Goal: Task Accomplishment & Management: Manage account settings

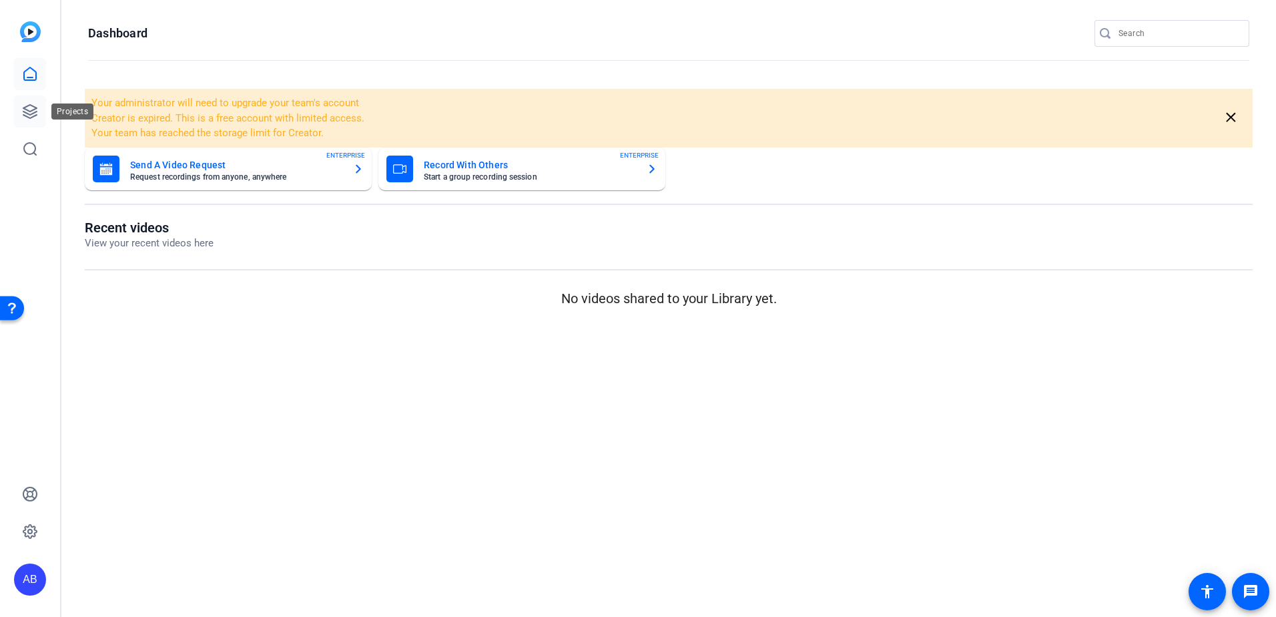
click at [34, 114] on icon at bounding box center [30, 111] width 16 height 16
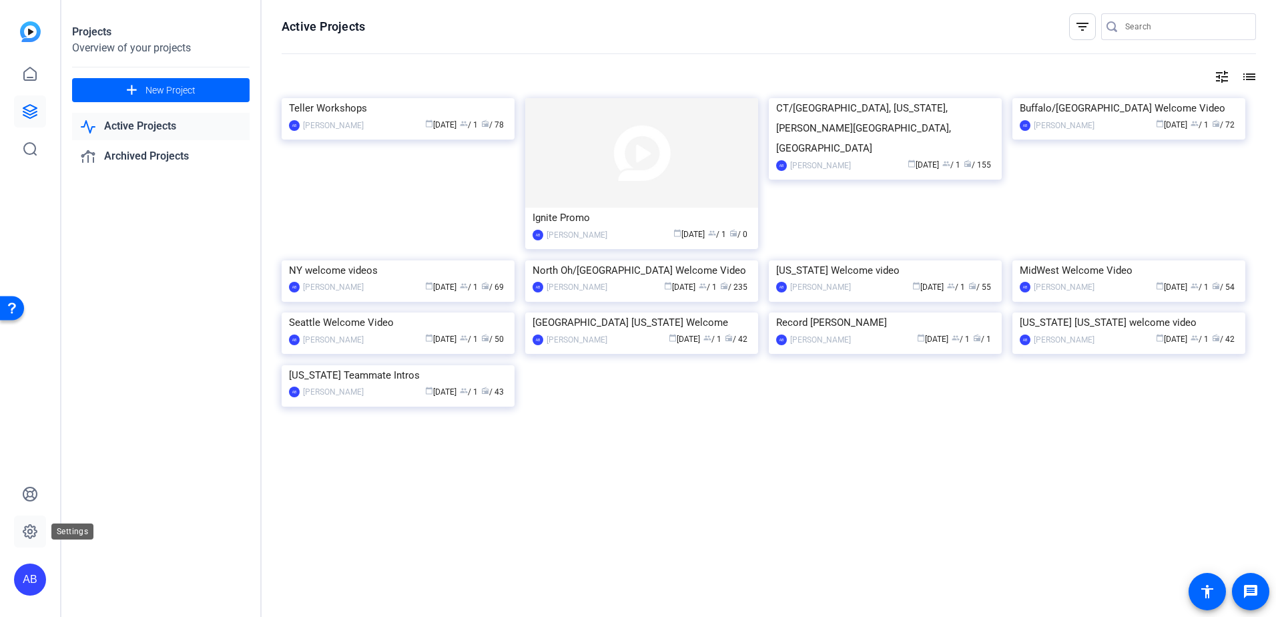
click at [28, 528] on icon at bounding box center [30, 531] width 16 height 16
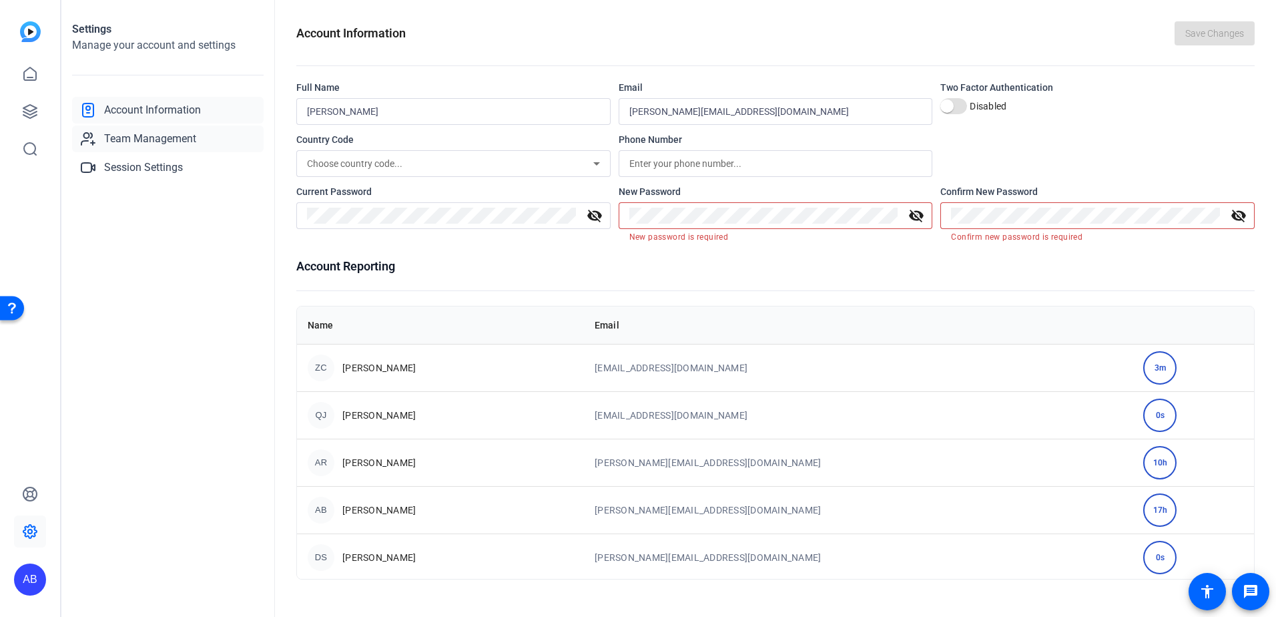
click at [135, 137] on span "Team Management" at bounding box center [150, 139] width 92 height 16
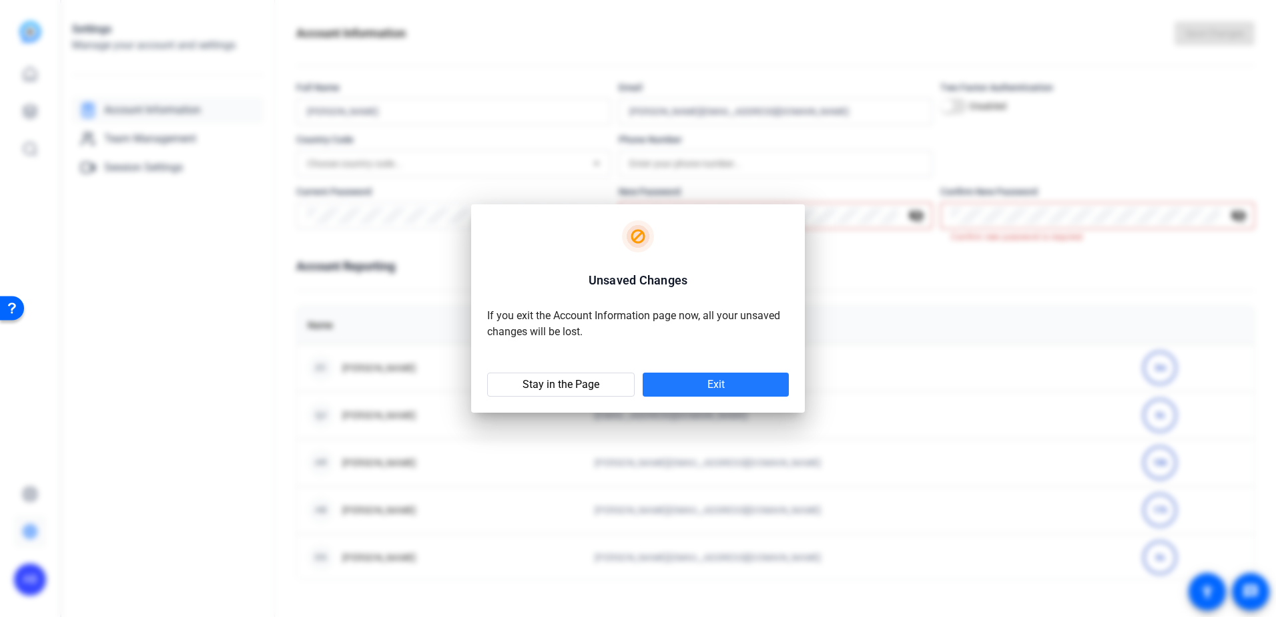
click at [663, 384] on span at bounding box center [716, 384] width 146 height 32
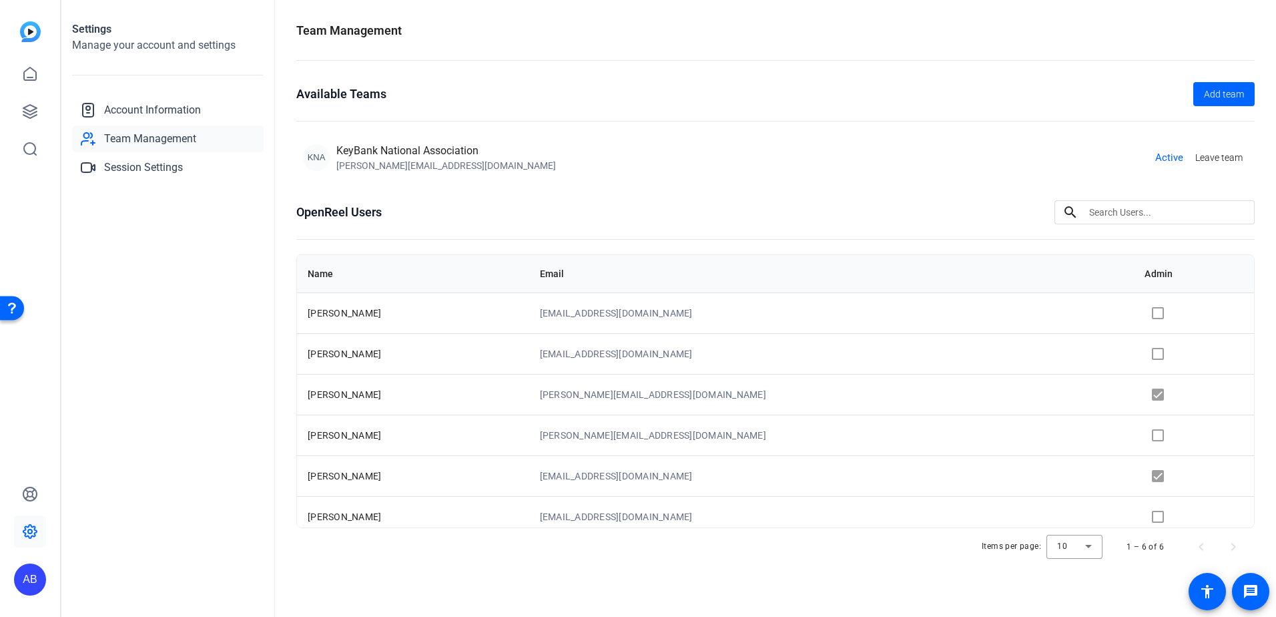
click at [1134, 352] on td at bounding box center [1194, 353] width 120 height 41
click at [35, 109] on icon at bounding box center [29, 111] width 13 height 13
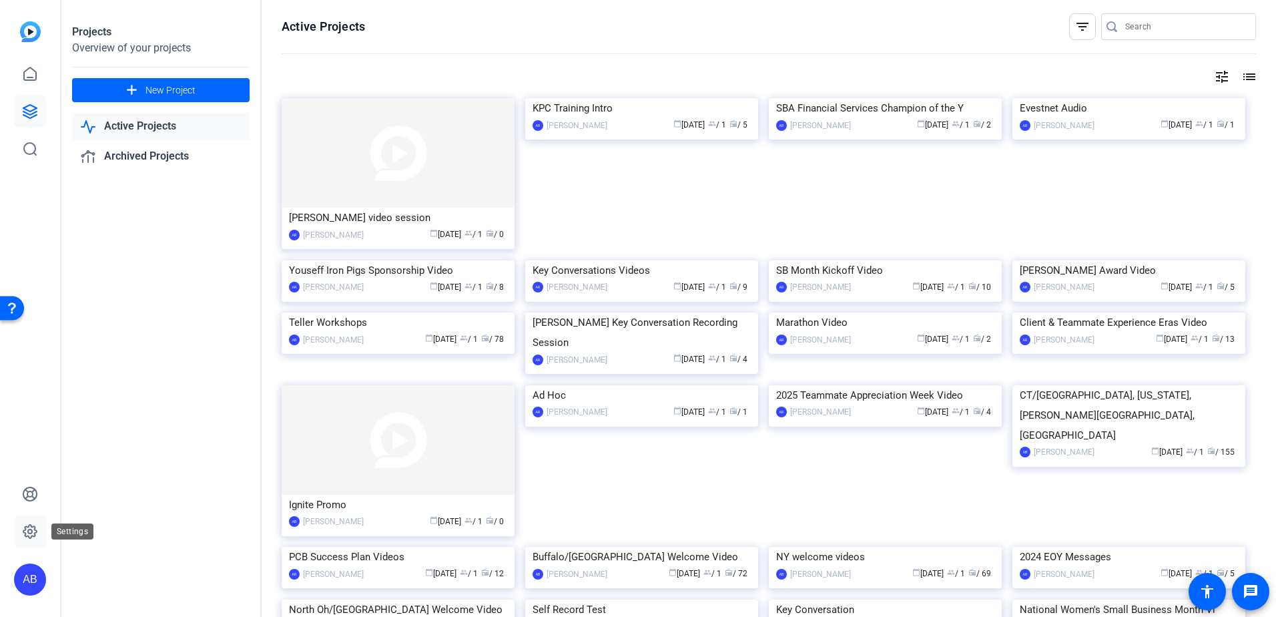
click at [37, 529] on icon at bounding box center [30, 531] width 16 height 16
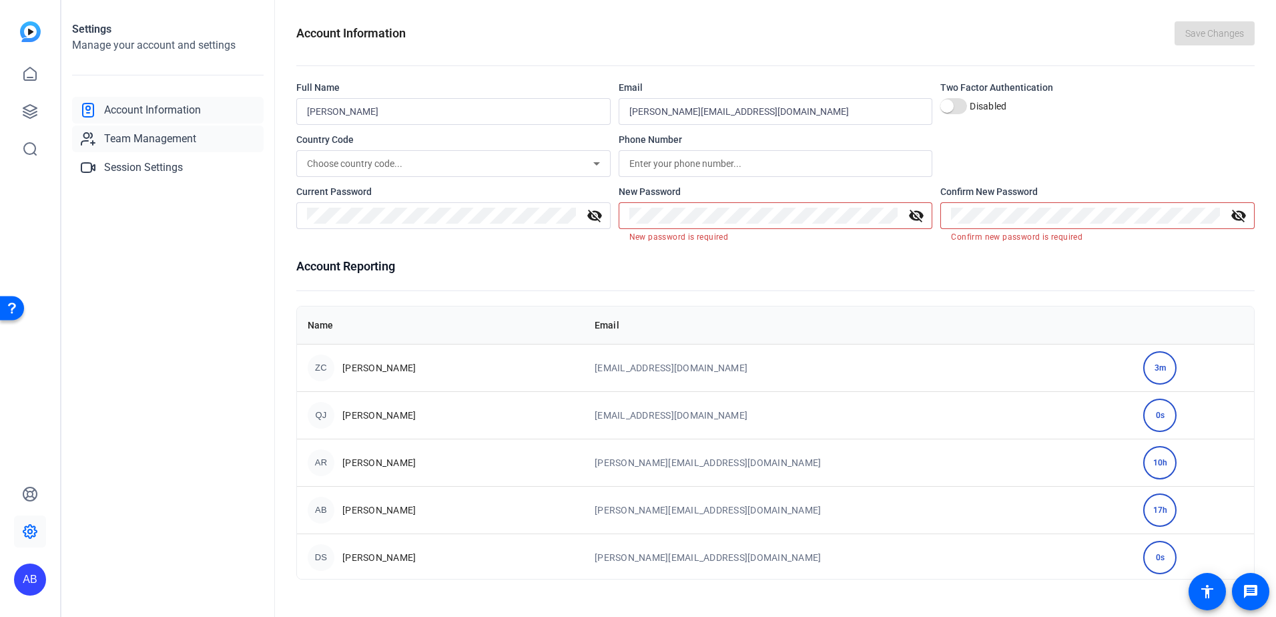
click at [175, 138] on span "Team Management" at bounding box center [150, 139] width 92 height 16
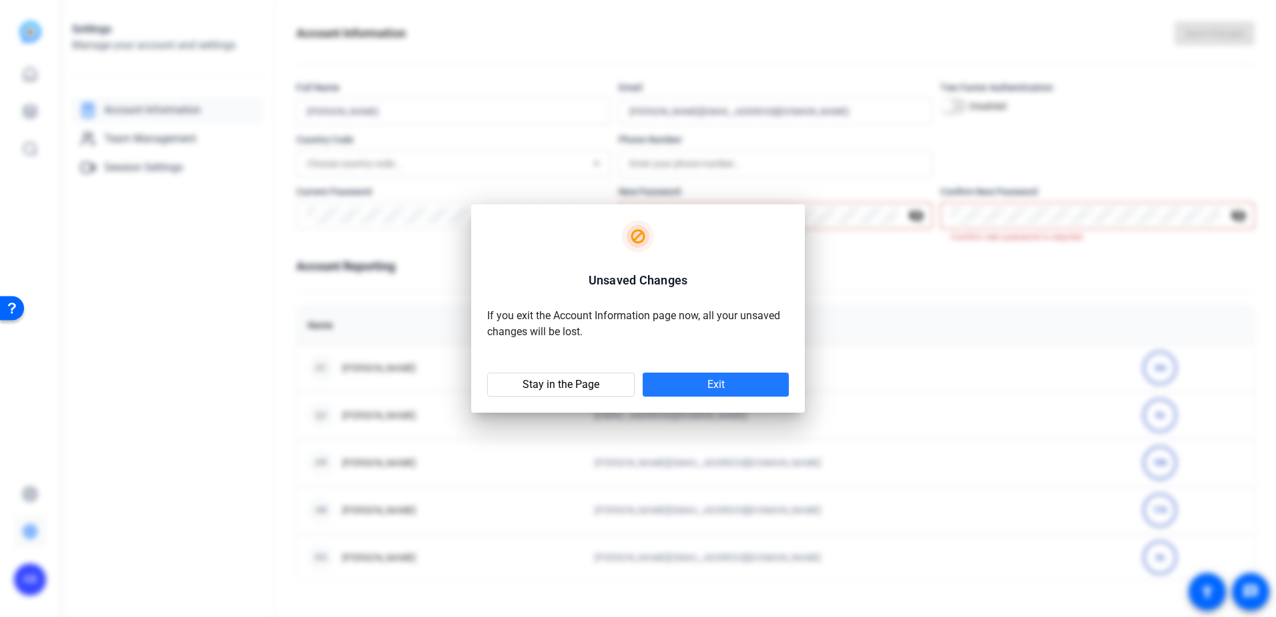
click at [675, 393] on span at bounding box center [716, 384] width 146 height 32
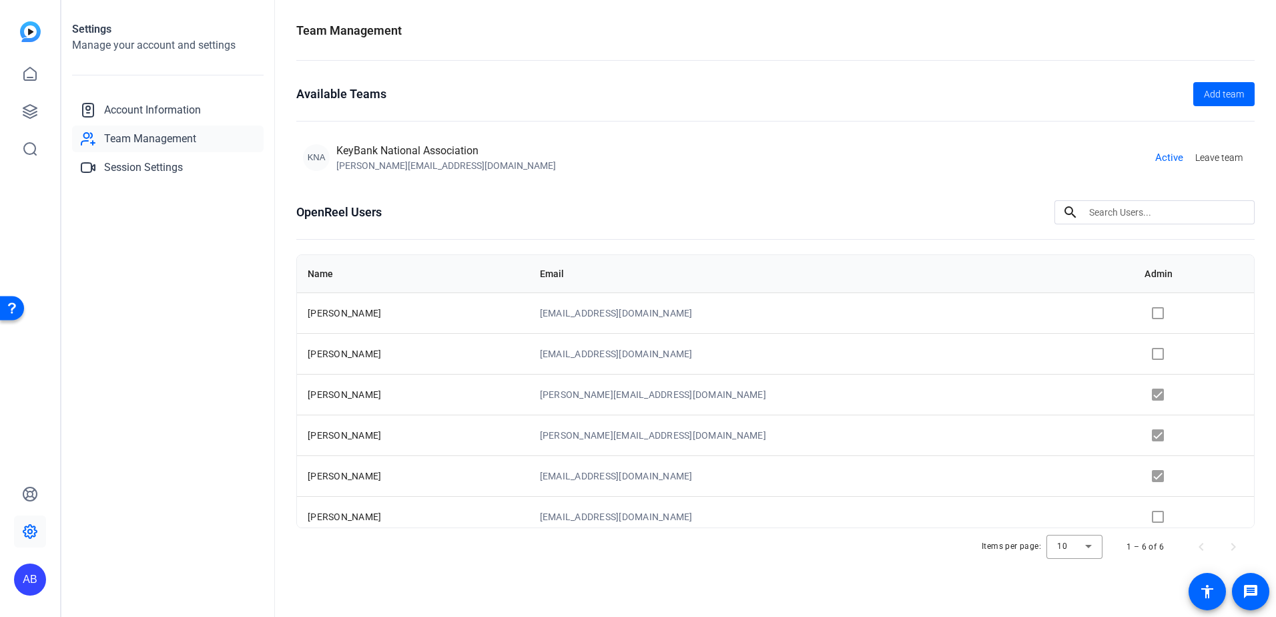
scroll to position [9, 0]
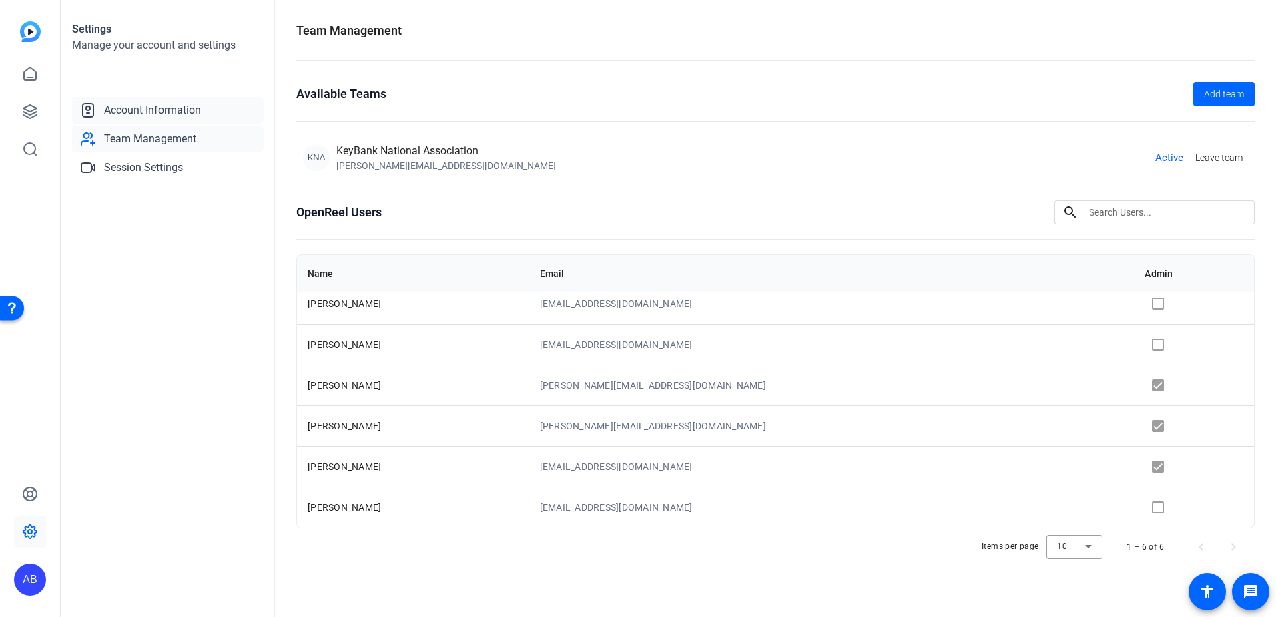
click at [171, 105] on span "Account Information" at bounding box center [152, 110] width 97 height 16
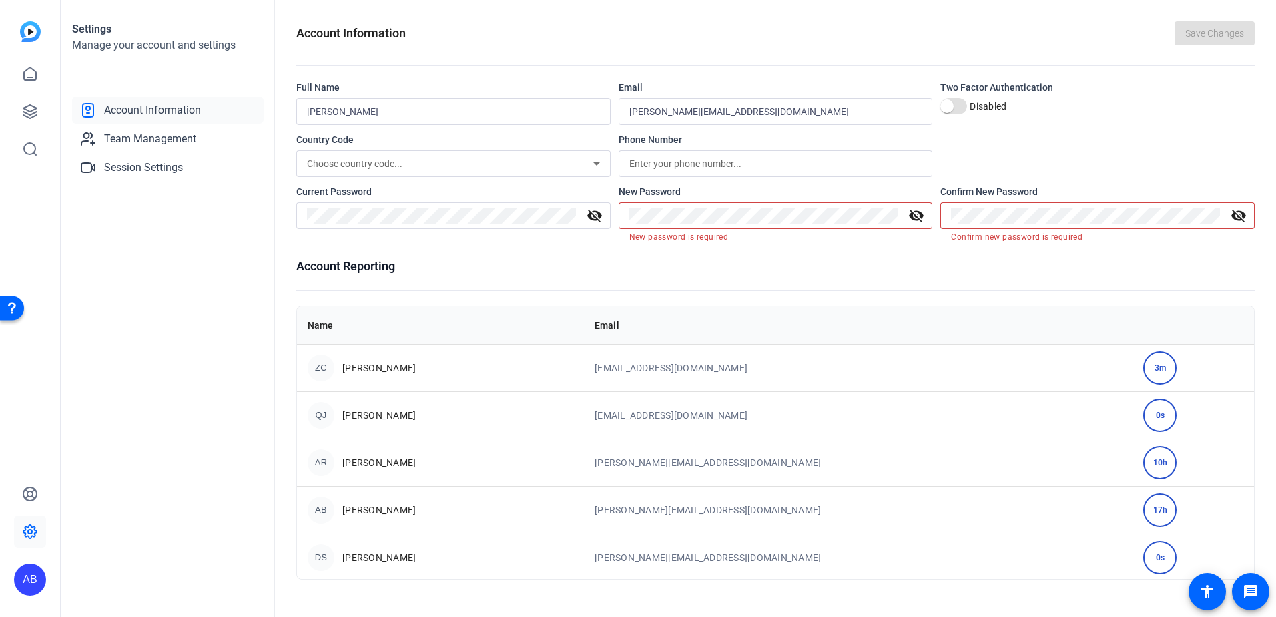
click at [42, 579] on div "AB" at bounding box center [30, 579] width 32 height 32
click at [169, 565] on mat-icon "logout" at bounding box center [177, 560] width 16 height 16
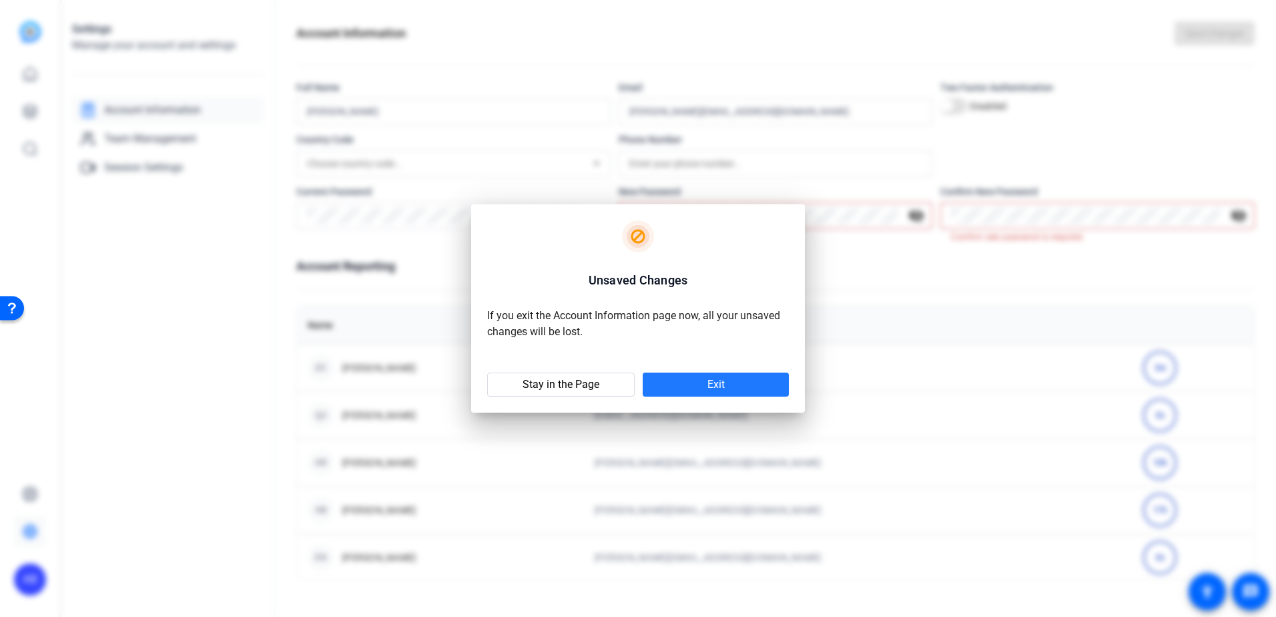
click at [653, 384] on span at bounding box center [716, 384] width 146 height 32
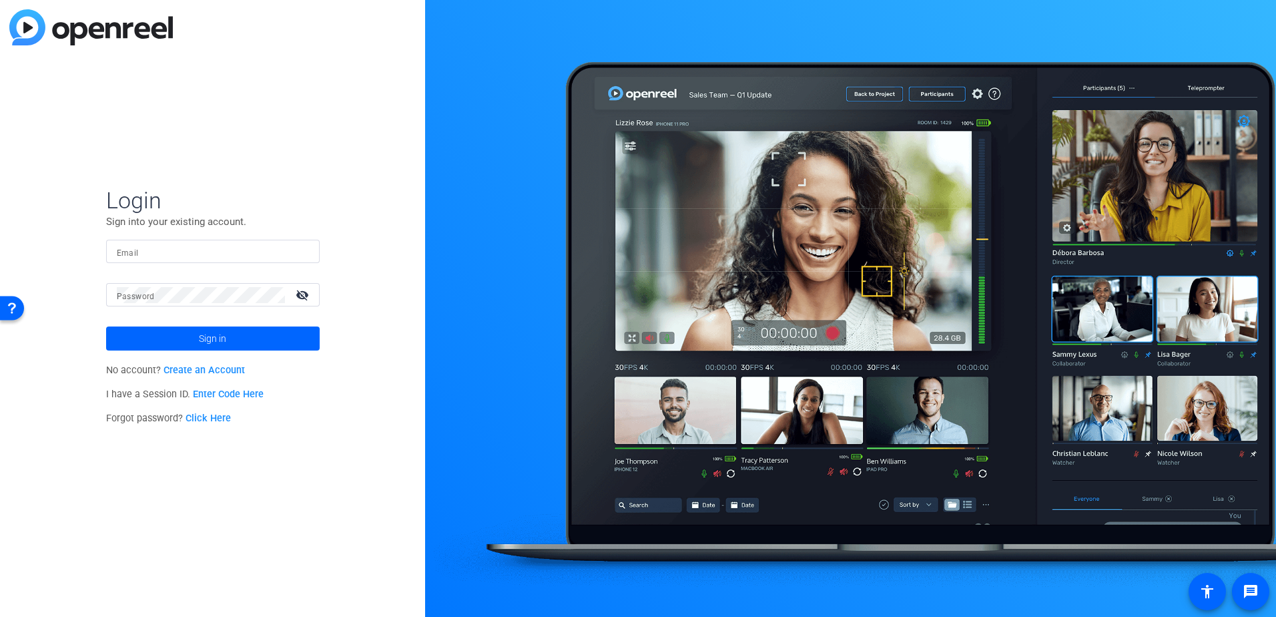
type input "[PERSON_NAME][EMAIL_ADDRESS][DOMAIN_NAME]"
click at [215, 338] on span "Sign in" at bounding box center [212, 338] width 27 height 33
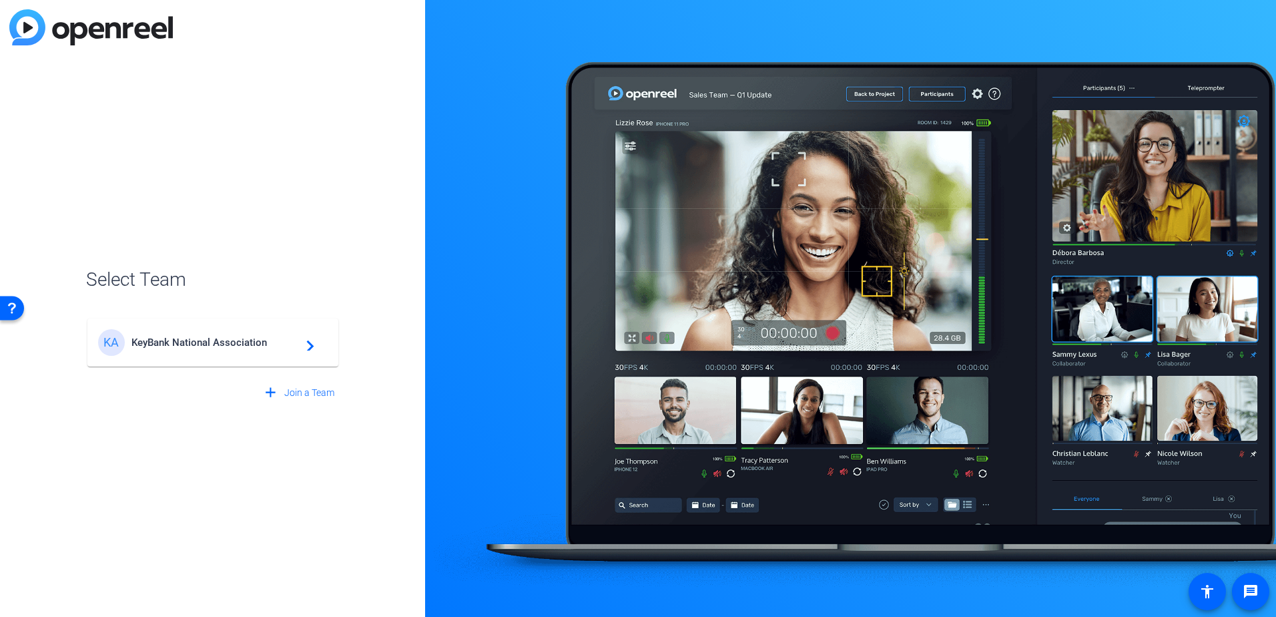
click at [207, 340] on span "KeyBank National Association" at bounding box center [214, 342] width 167 height 12
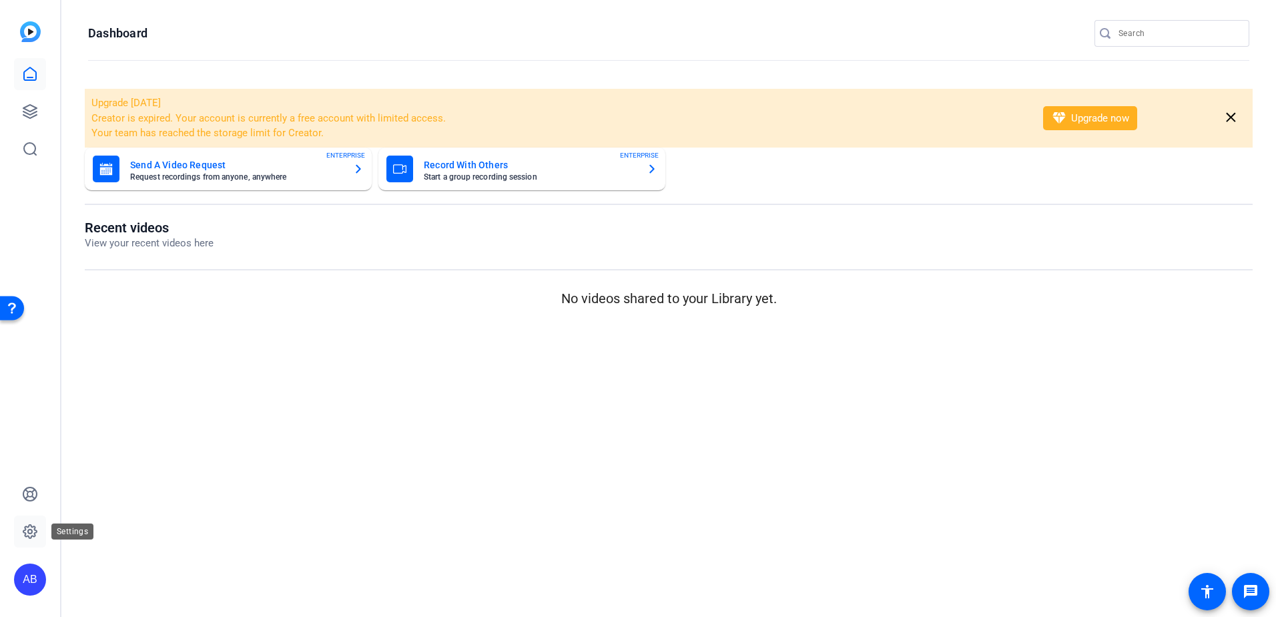
click at [27, 528] on icon at bounding box center [30, 531] width 16 height 16
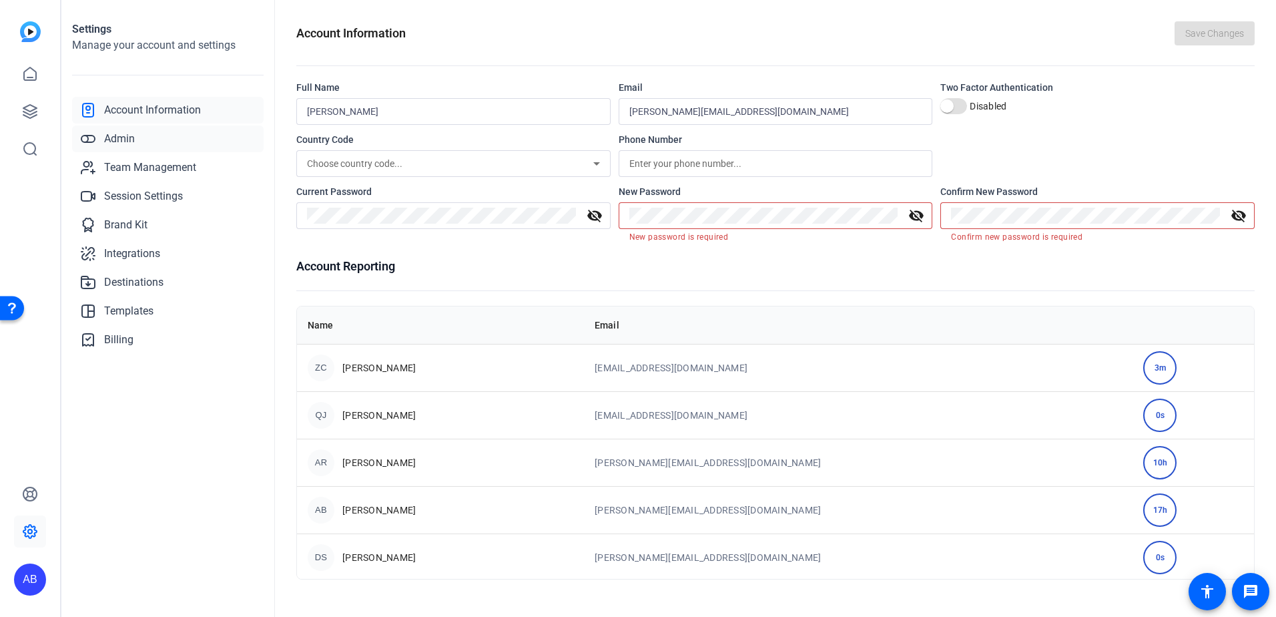
click at [166, 140] on link "Admin" at bounding box center [168, 138] width 192 height 27
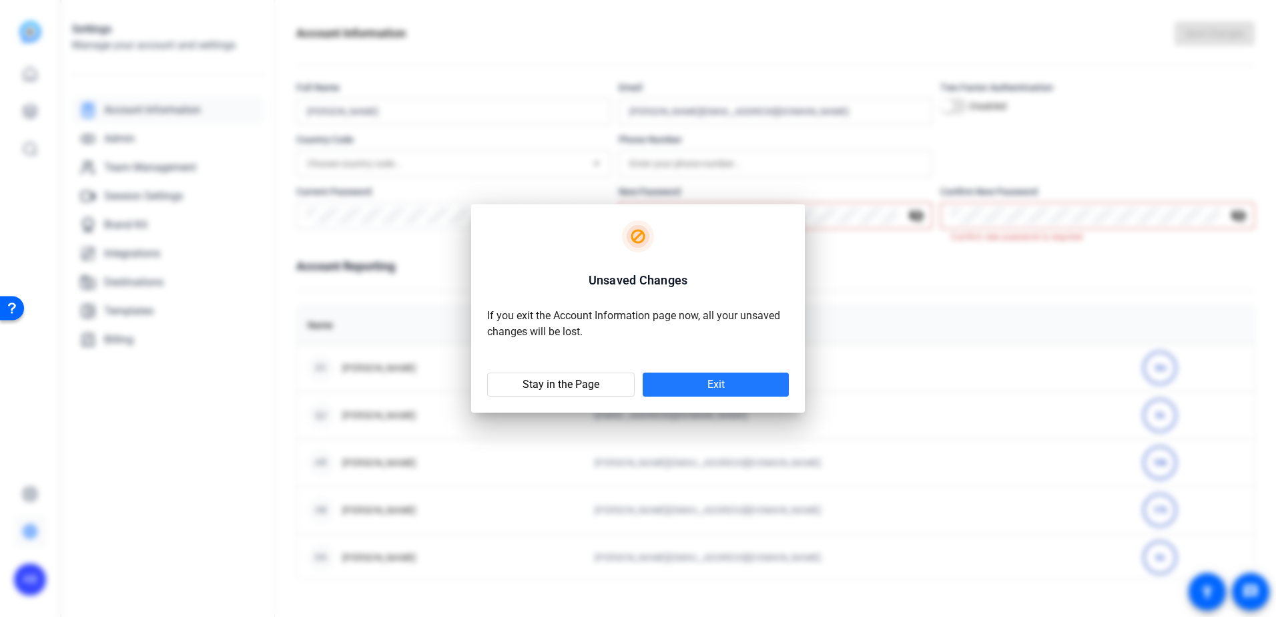
click at [725, 377] on span at bounding box center [716, 384] width 146 height 32
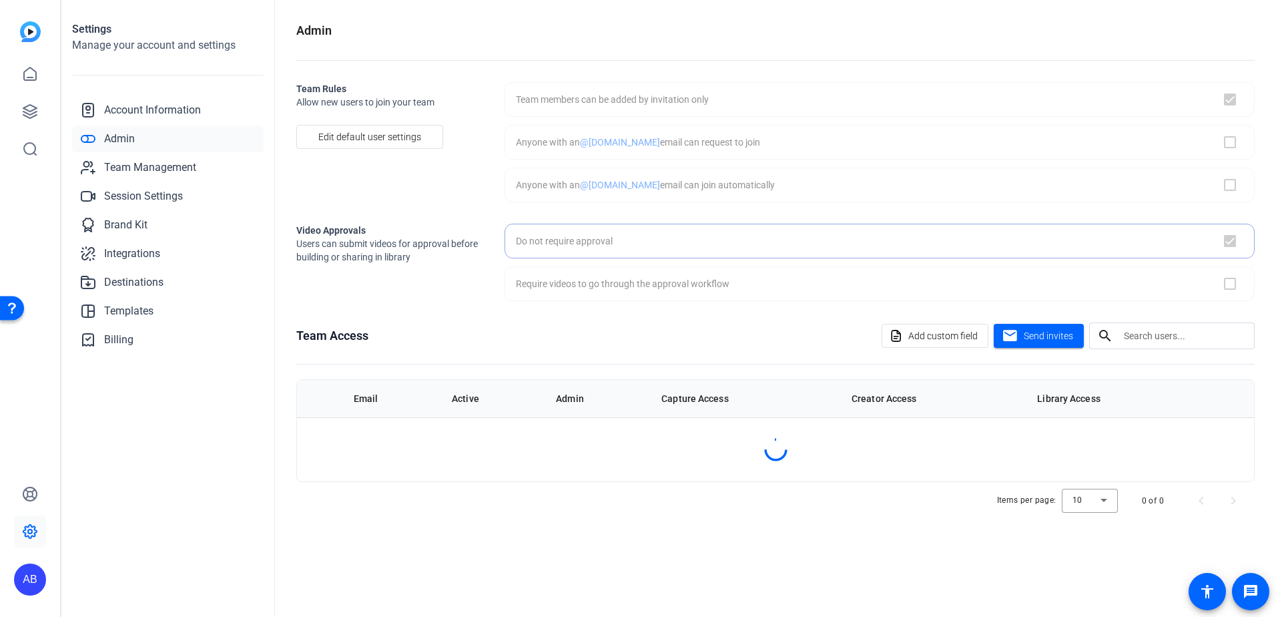
checkbox input "true"
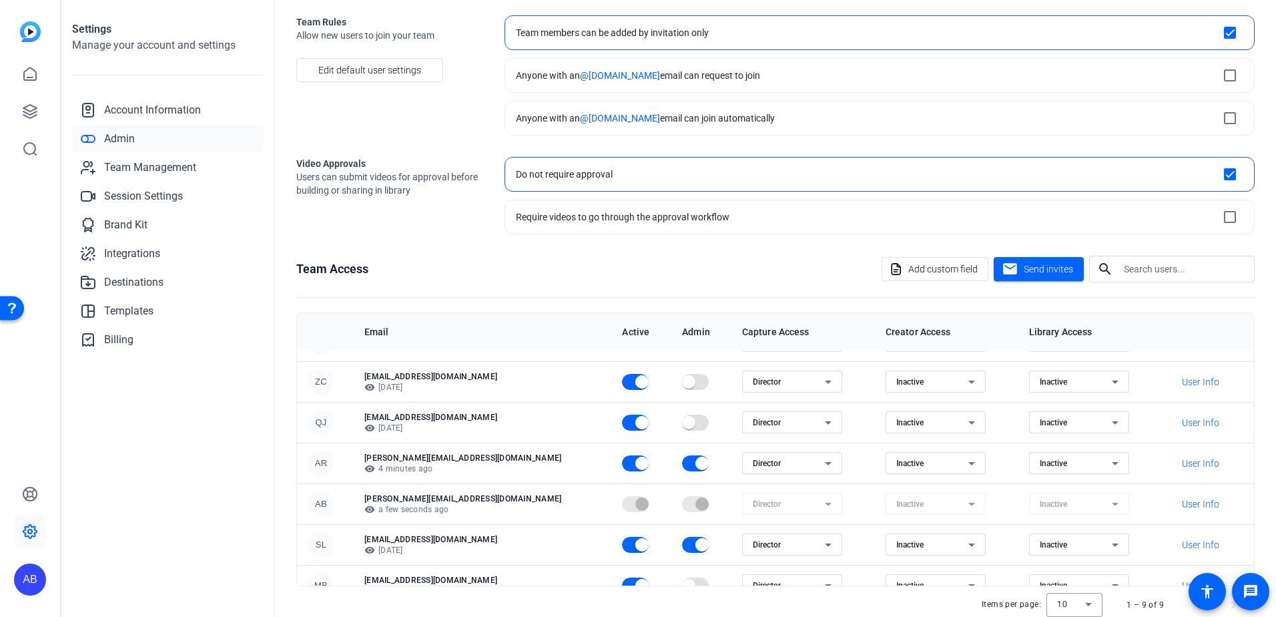
scroll to position [131, 0]
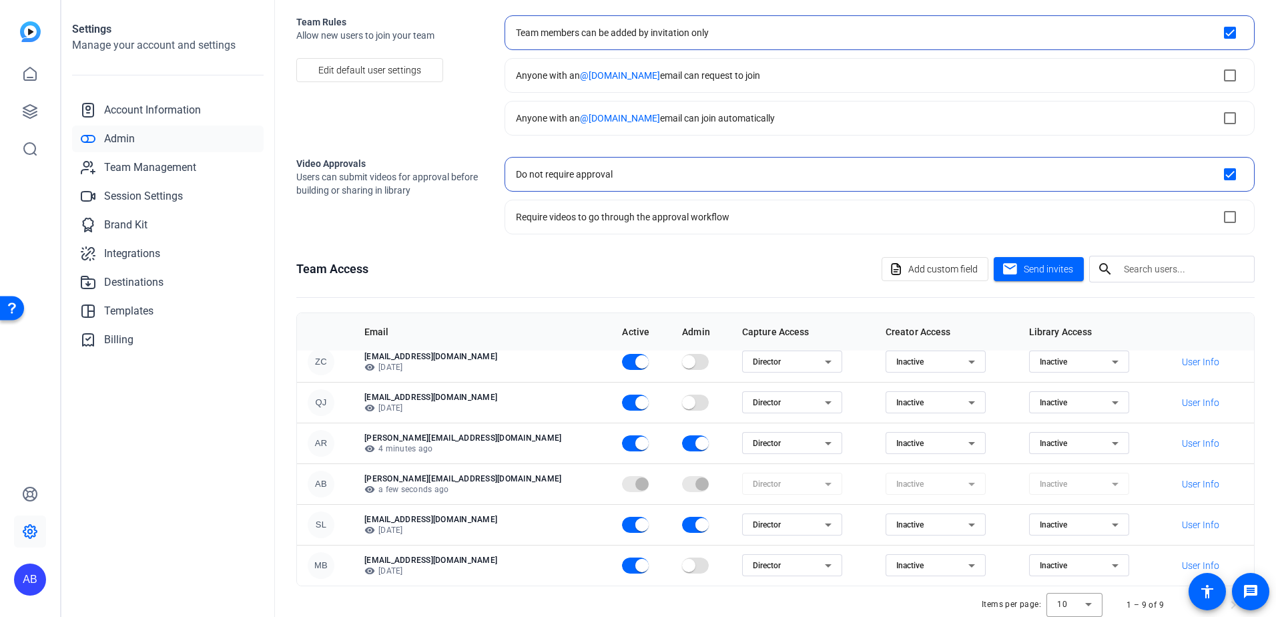
click at [176, 385] on div "Settings Manage your account and settings Account Information Admin Team Manage…" at bounding box center [168, 308] width 214 height 617
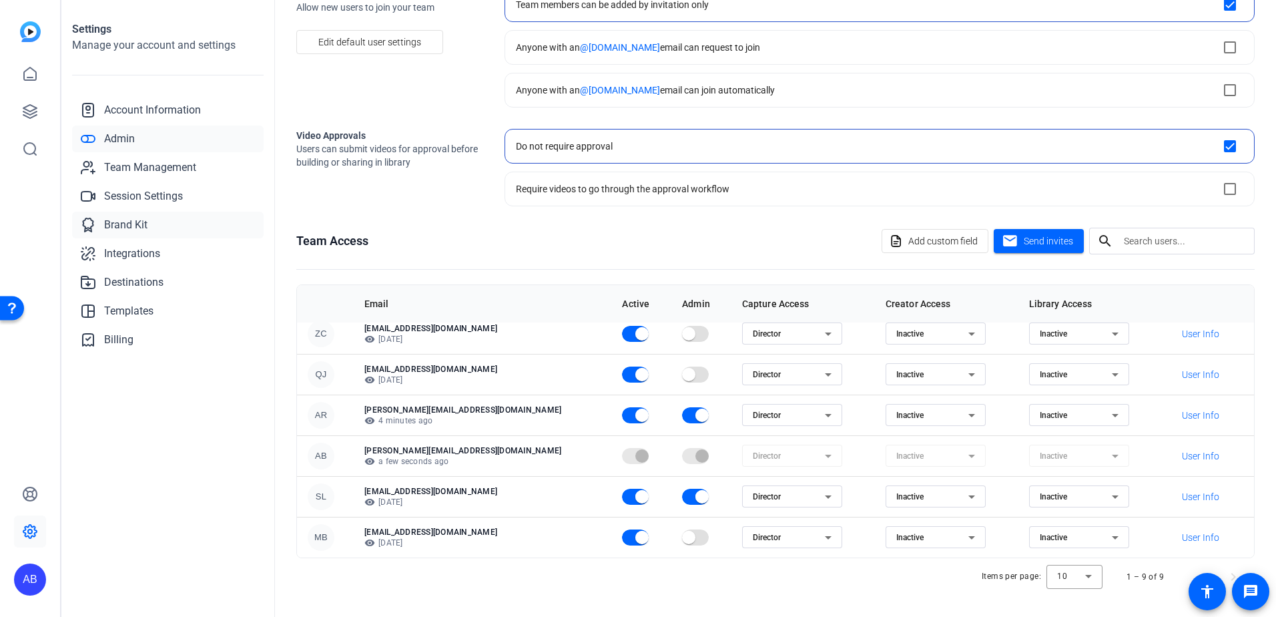
click at [118, 230] on span "Brand Kit" at bounding box center [125, 225] width 43 height 16
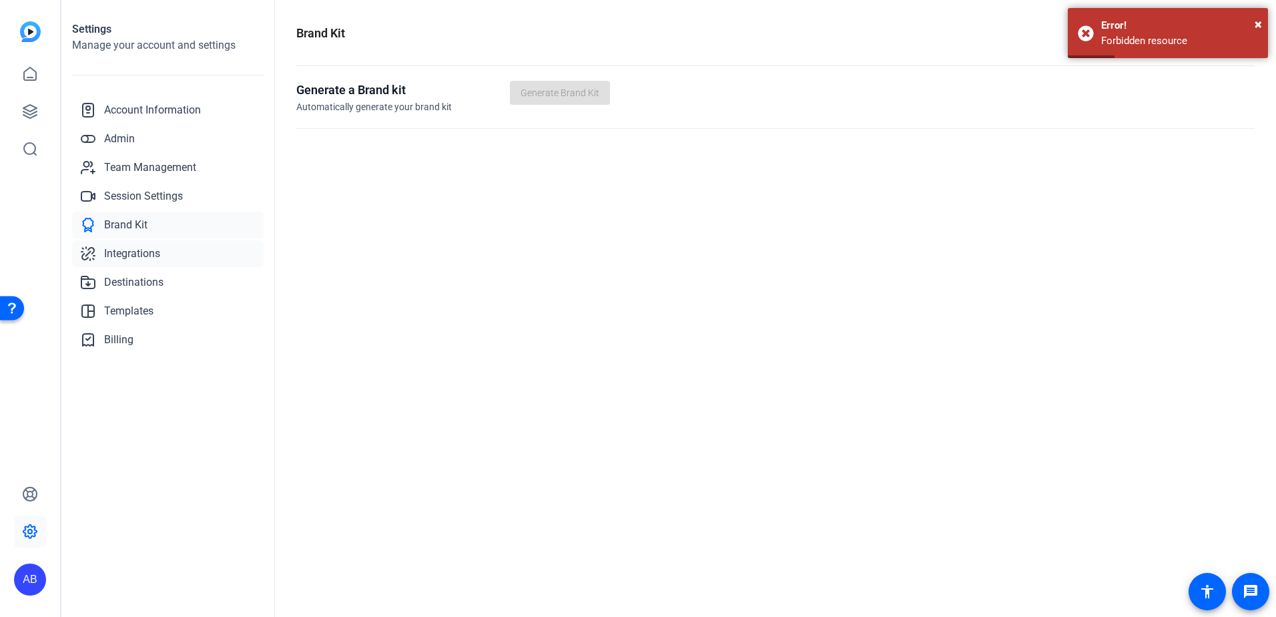
click at [117, 254] on span "Integrations" at bounding box center [132, 254] width 56 height 16
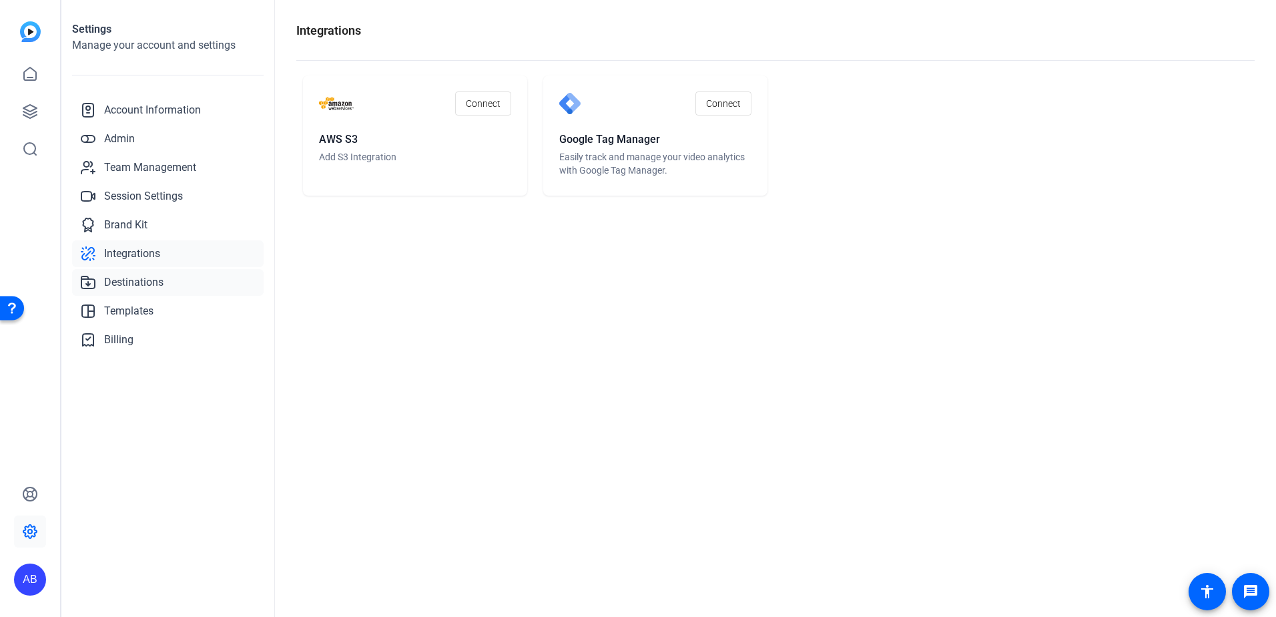
click at [121, 280] on span "Destinations" at bounding box center [133, 282] width 59 height 16
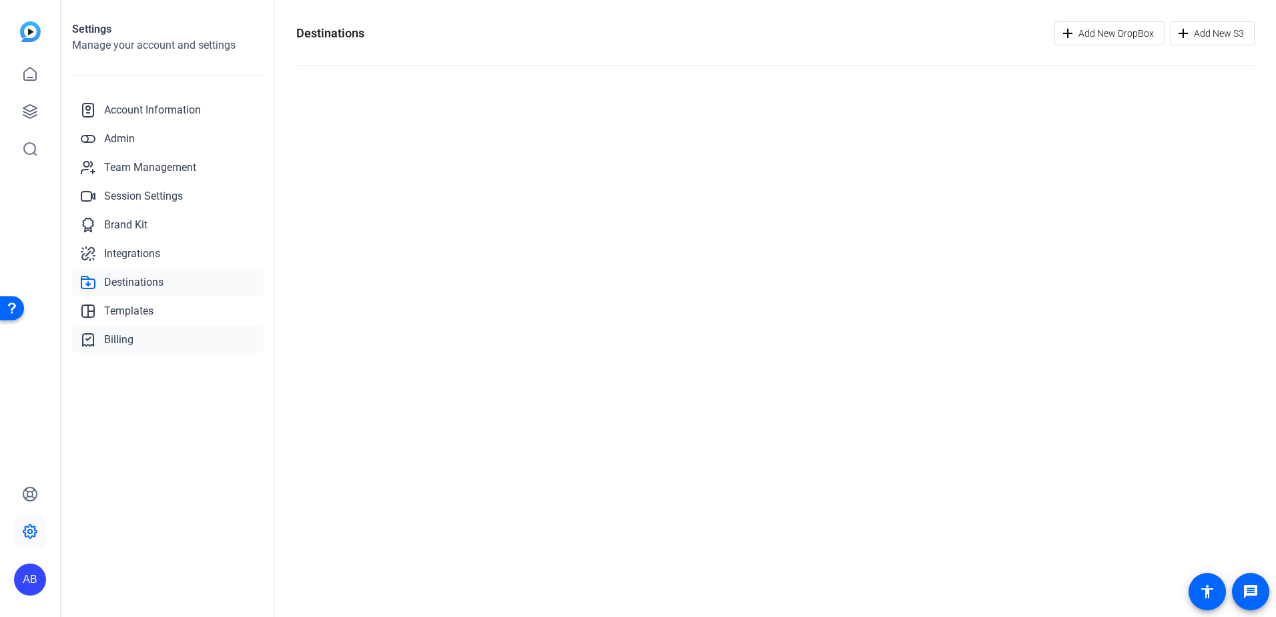
click at [97, 339] on link "Billing" at bounding box center [168, 339] width 192 height 27
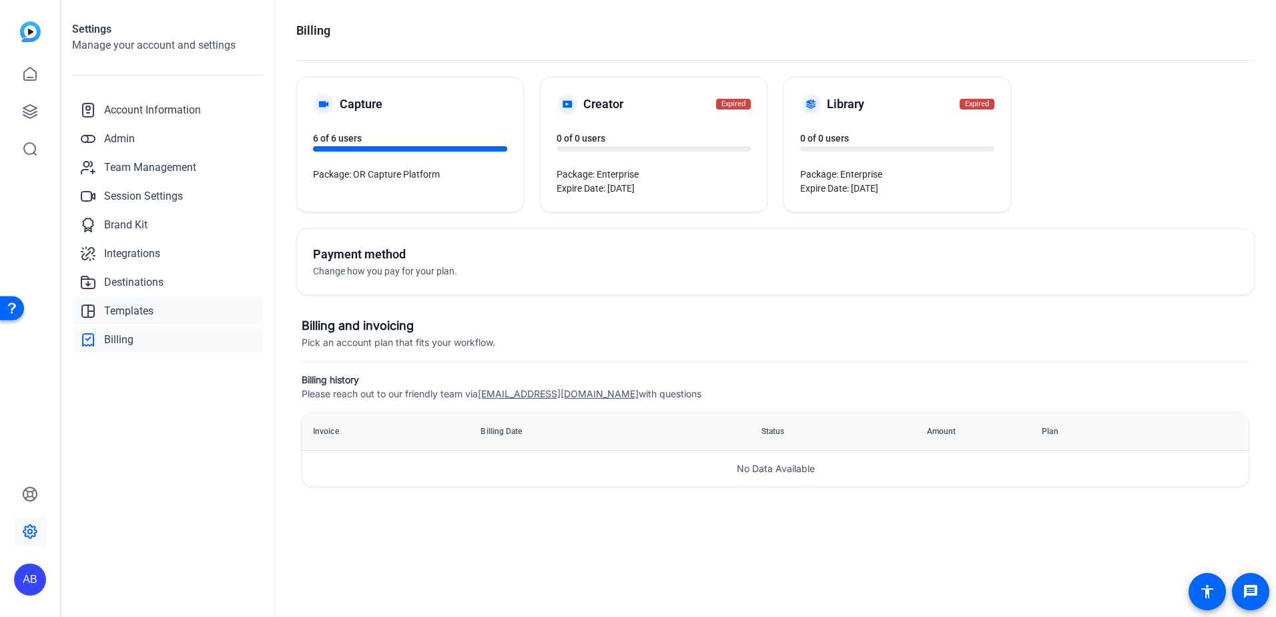
click at [144, 313] on span "Templates" at bounding box center [128, 311] width 49 height 16
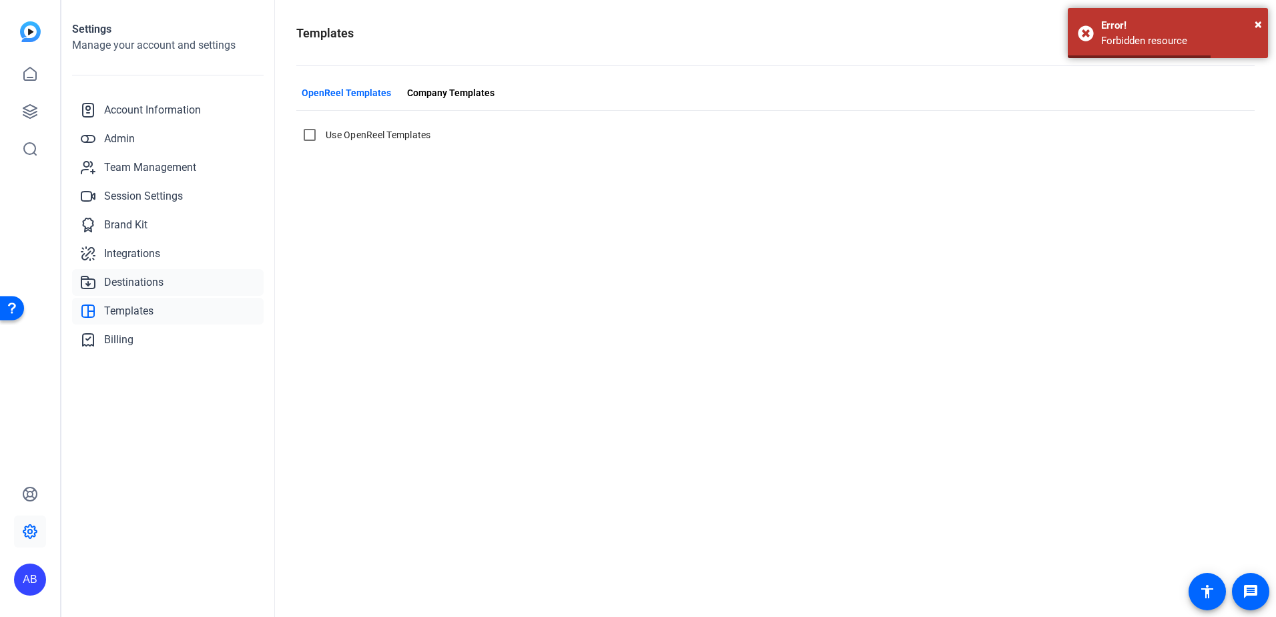
click at [151, 284] on span "Destinations" at bounding box center [133, 282] width 59 height 16
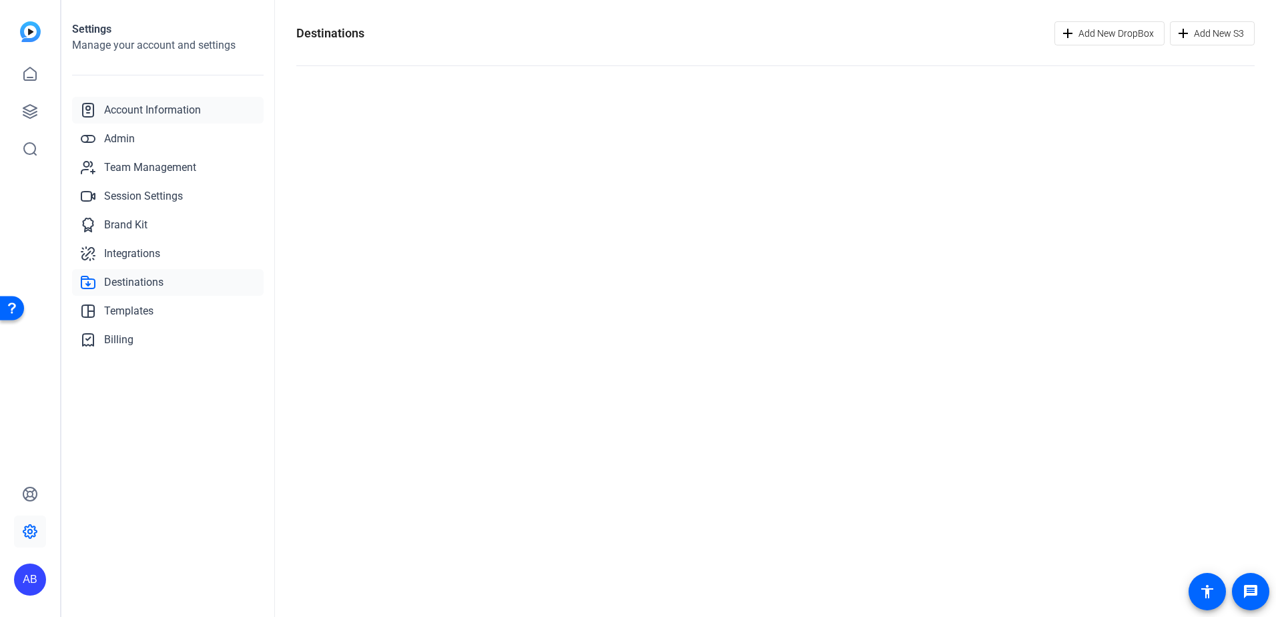
click at [174, 119] on link "Account Information" at bounding box center [168, 110] width 192 height 27
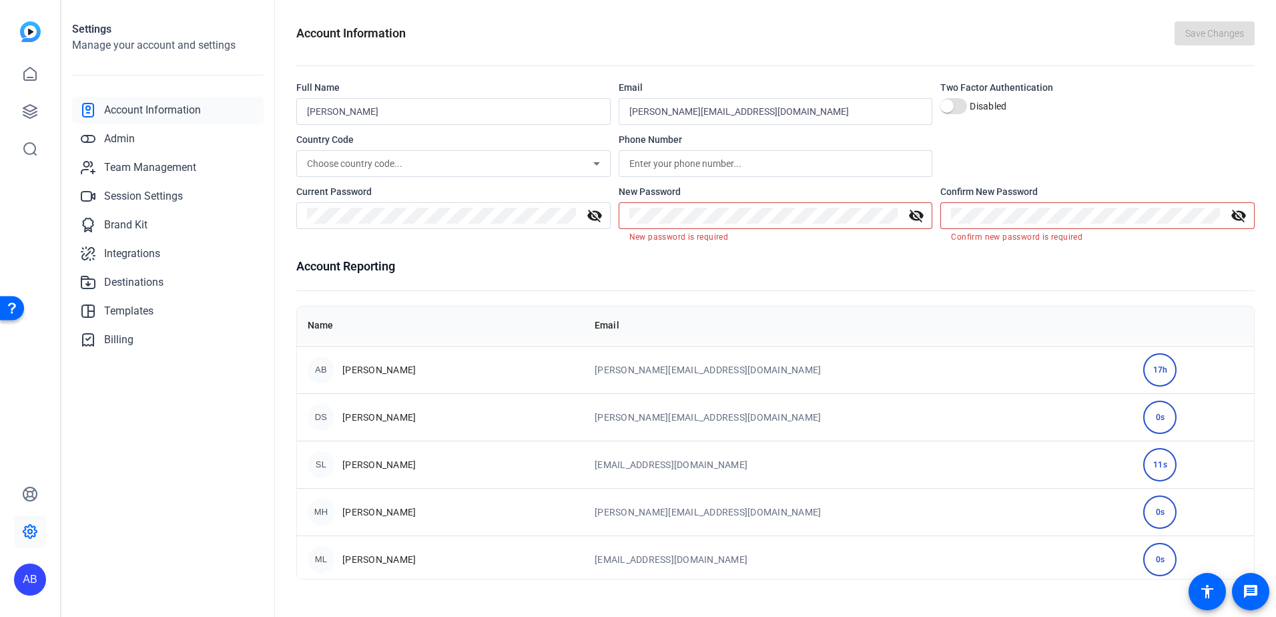
scroll to position [192, 0]
